Goal: Task Accomplishment & Management: Manage account settings

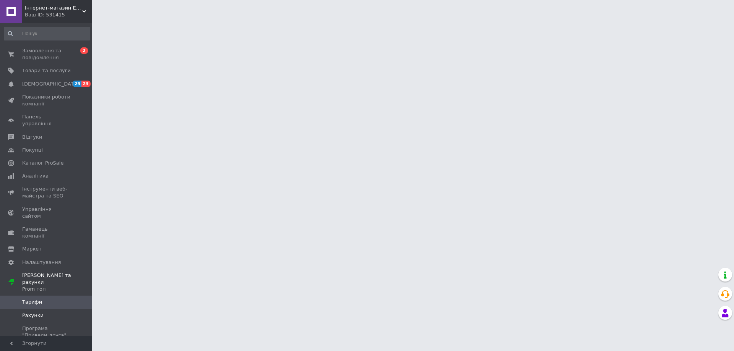
click at [40, 312] on span "Рахунки" at bounding box center [32, 315] width 21 height 7
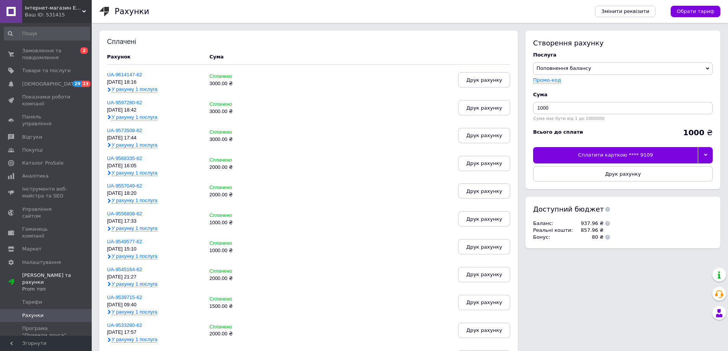
click at [706, 155] on icon at bounding box center [705, 154] width 3 height 3
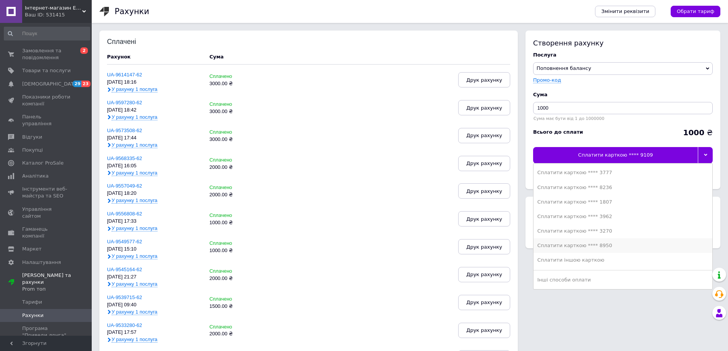
click at [583, 243] on div "Сплатити карткою **** 8950" at bounding box center [622, 245] width 171 height 7
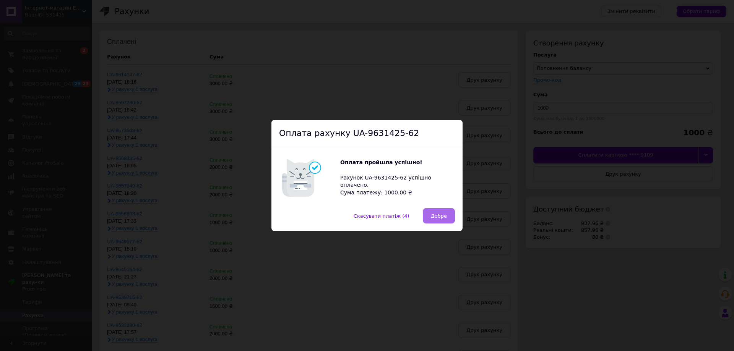
click at [448, 223] on button "Добре" at bounding box center [439, 215] width 32 height 15
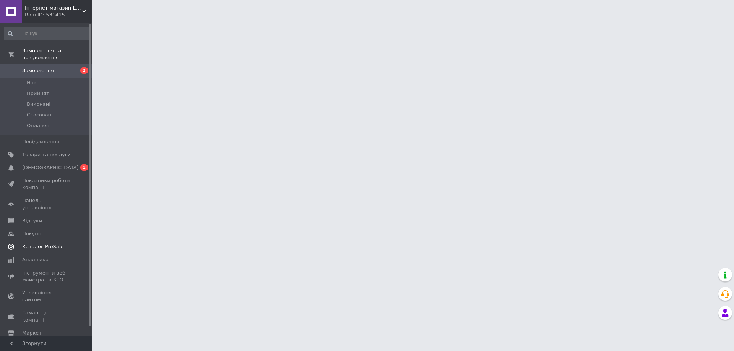
click at [50, 161] on link "Сповіщення 0 1" at bounding box center [47, 167] width 94 height 13
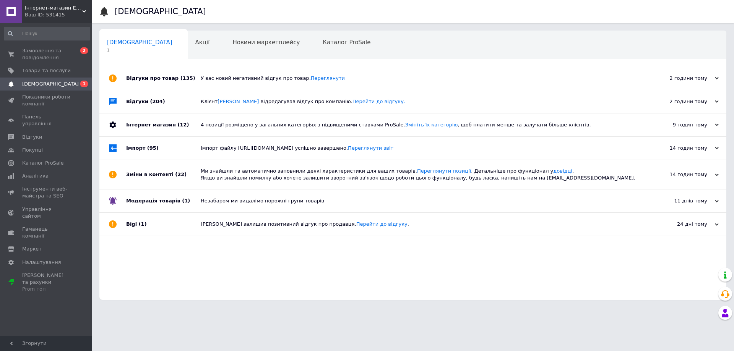
click at [117, 49] on span "1" at bounding box center [139, 50] width 65 height 6
click at [225, 49] on div "Новини маркетплейсу 0" at bounding box center [270, 45] width 90 height 29
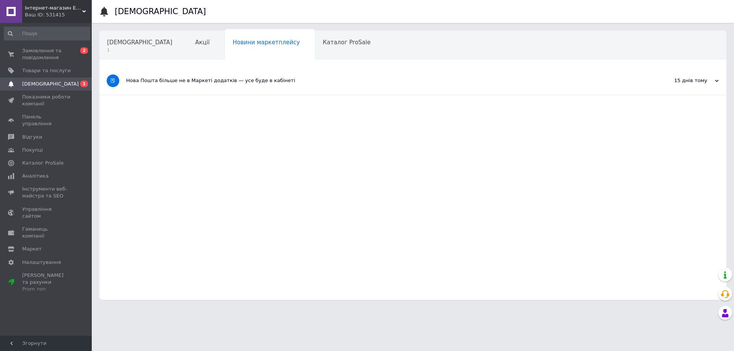
click at [315, 49] on div "Каталог ProSale" at bounding box center [350, 45] width 71 height 29
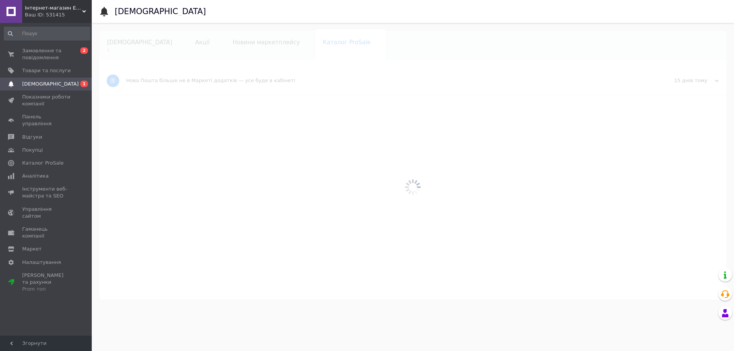
click at [130, 41] on span "[DEMOGRAPHIC_DATA]" at bounding box center [139, 42] width 65 height 7
click at [44, 88] on link "Сповіщення 0 1" at bounding box center [47, 84] width 94 height 13
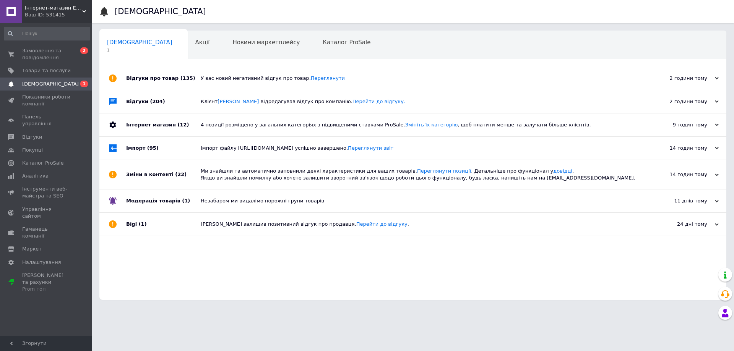
click at [351, 308] on html "Інтернет-магазин EXUS Ваш ID: 531415 Сайт Інтернет-магазин EXUS Кабінет покупця…" at bounding box center [367, 154] width 734 height 308
